Goal: Task Accomplishment & Management: Use online tool/utility

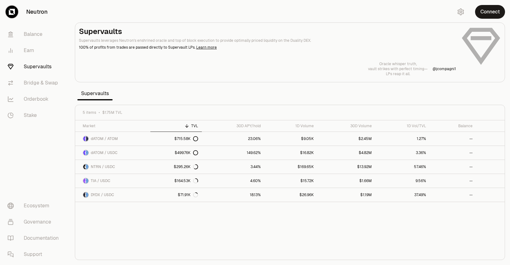
click at [487, 17] on button "Connect" at bounding box center [490, 12] width 30 height 14
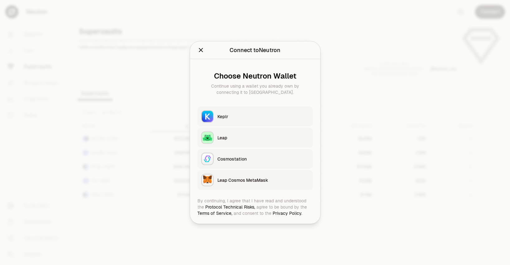
click at [215, 118] on button "Keplr" at bounding box center [255, 117] width 115 height 20
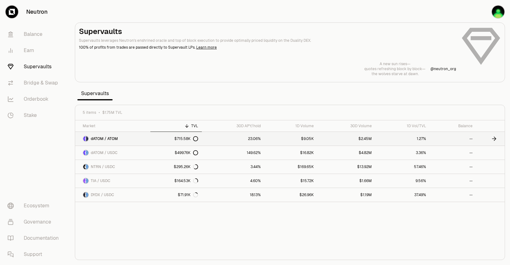
click at [153, 136] on link "$715.58K" at bounding box center [175, 139] width 51 height 14
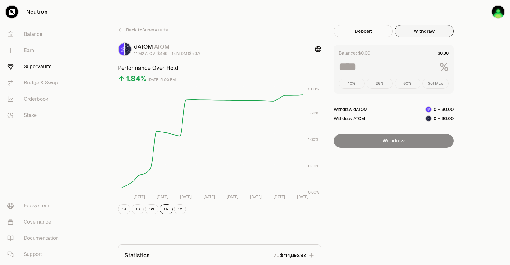
drag, startPoint x: 429, startPoint y: 33, endPoint x: 437, endPoint y: 47, distance: 15.7
click at [429, 33] on button "Withdraw" at bounding box center [424, 31] width 59 height 12
click at [438, 85] on div "10% 25% 50% Get Max" at bounding box center [394, 84] width 110 height 10
click at [432, 86] on button "Get Max" at bounding box center [436, 84] width 26 height 10
type input "***"
